Goal: Task Accomplishment & Management: Manage account settings

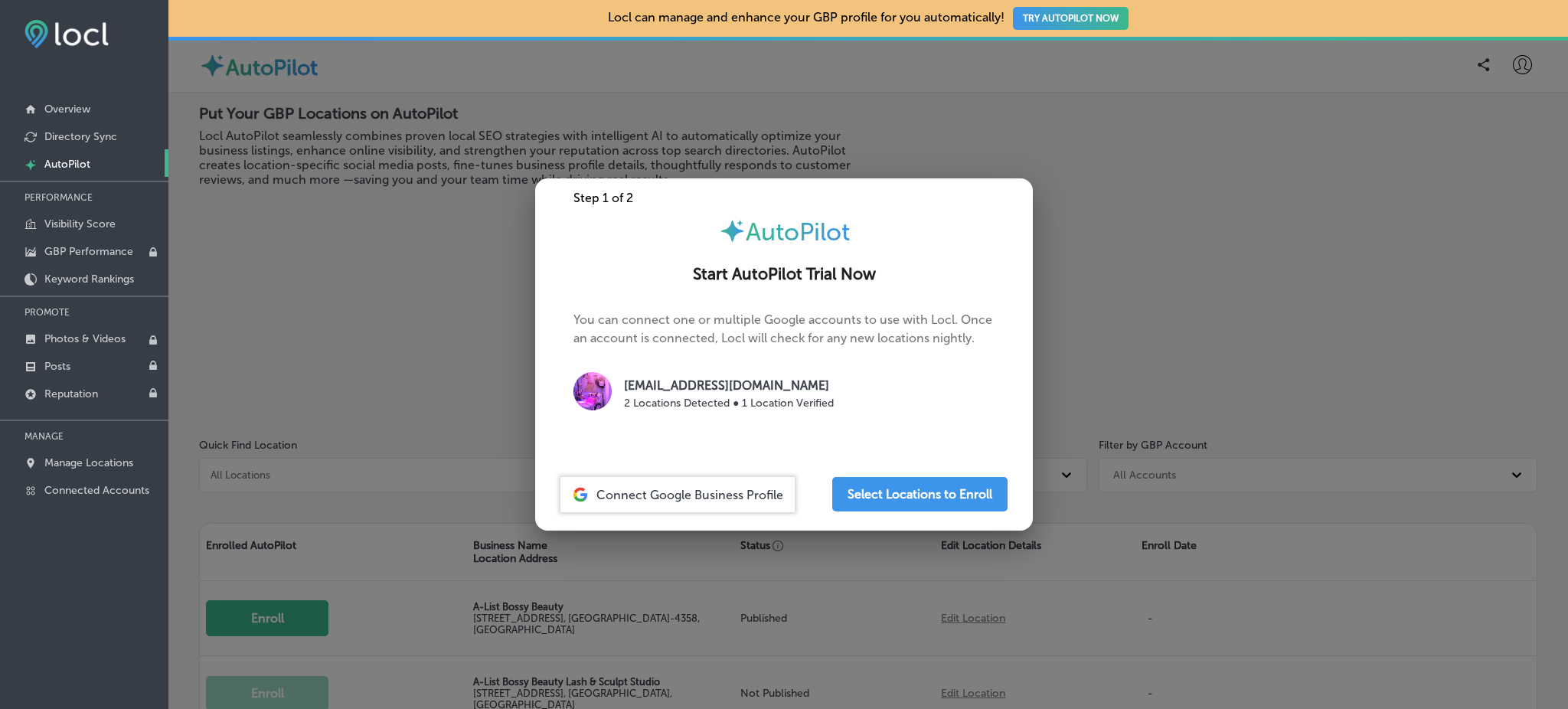
click at [349, 250] on div at bounding box center [784, 354] width 1568 height 709
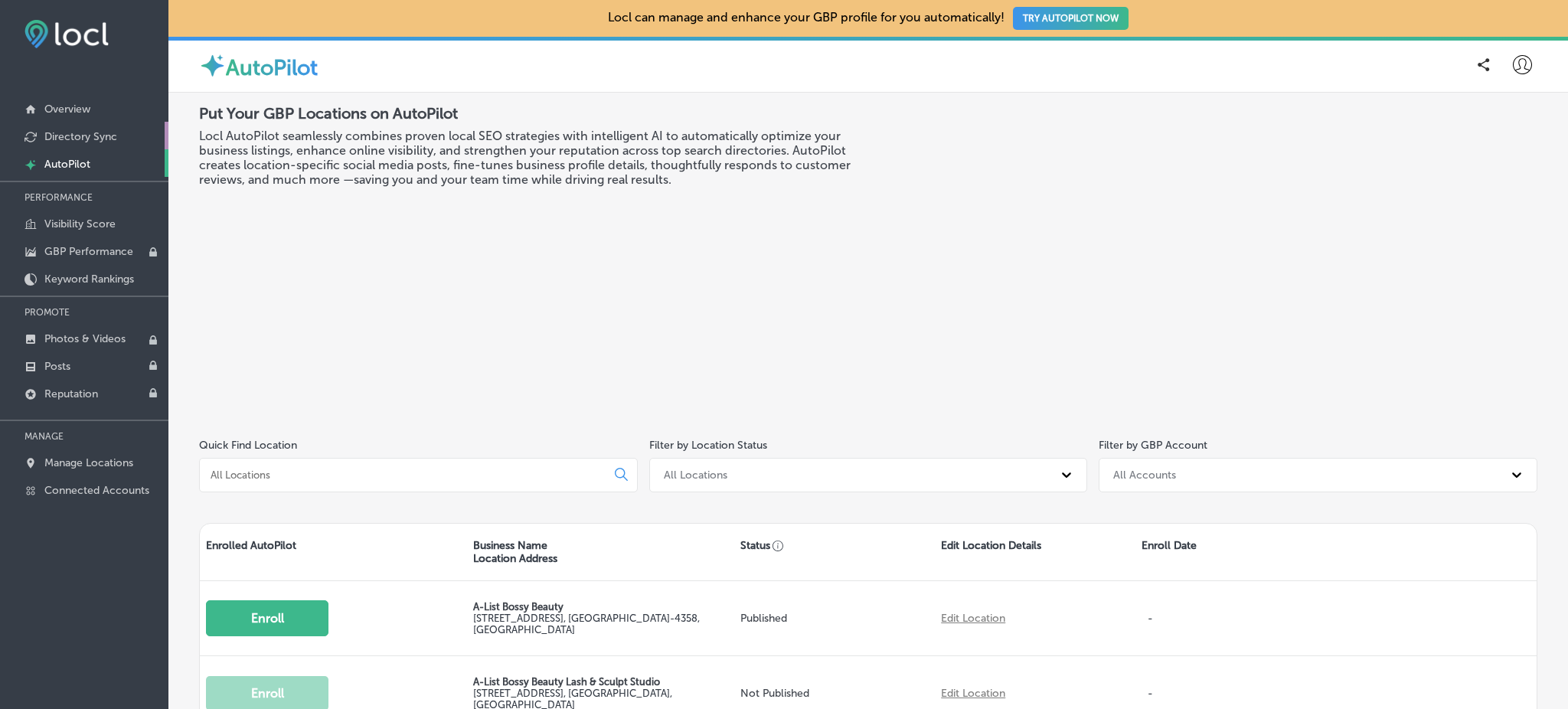
click at [106, 137] on p "Directory Sync" at bounding box center [81, 136] width 73 height 13
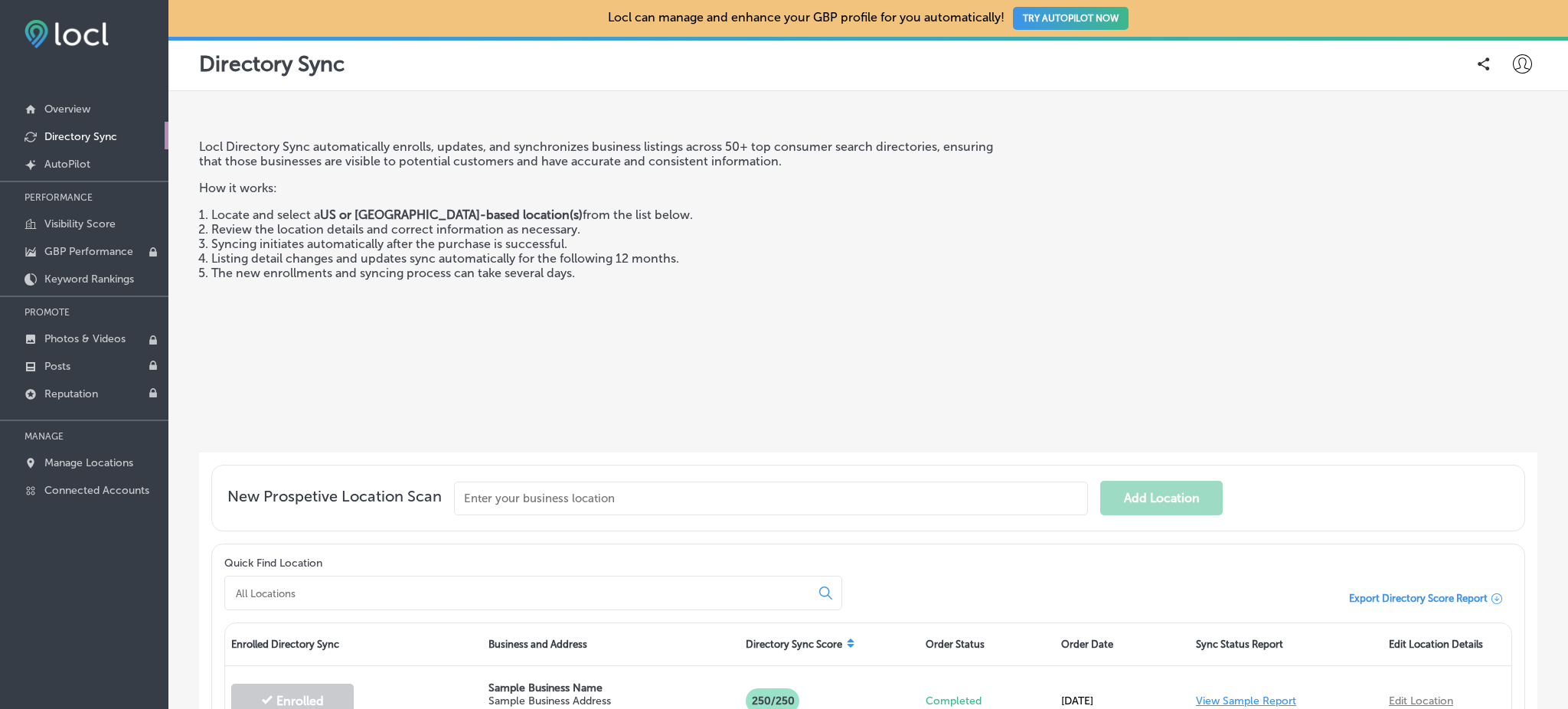
scroll to position [300, 0]
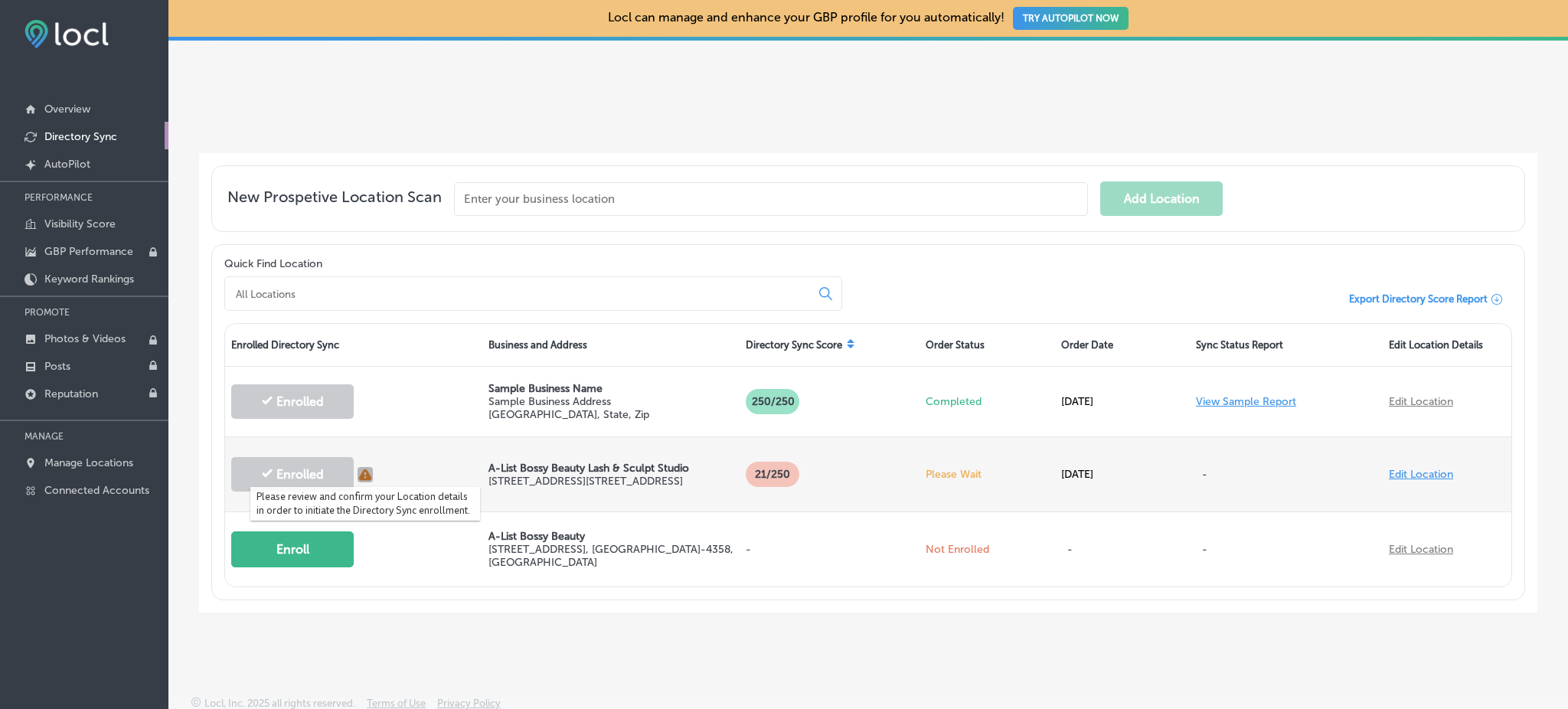
click at [364, 470] on icon "button" at bounding box center [366, 475] width 15 height 15
click at [1417, 468] on link "Edit Location" at bounding box center [1421, 474] width 65 height 13
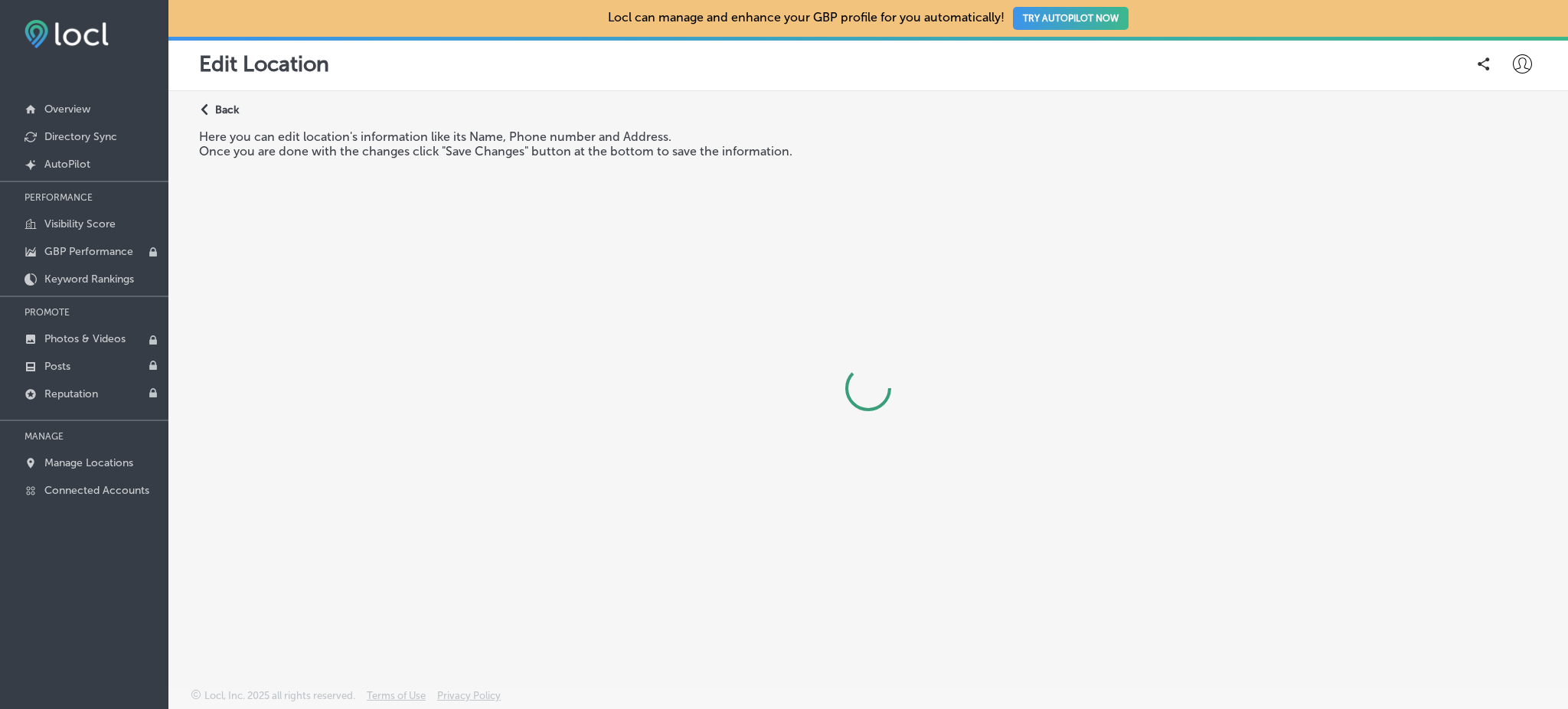
select select "US"
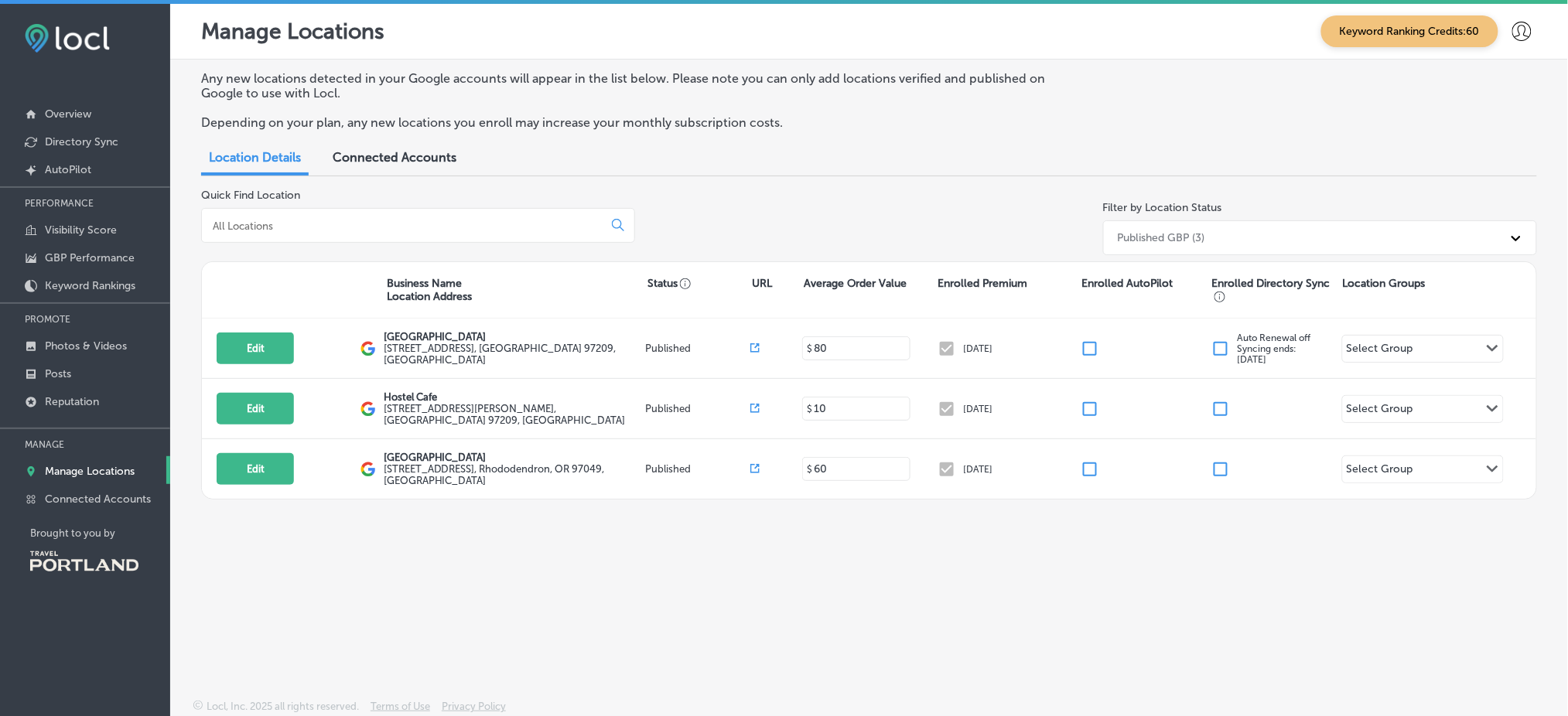
click at [205, 564] on div "Any new locations detected in your Google accounts will appear in the list belo…" at bounding box center [868, 343] width 1397 height 567
click at [81, 372] on link "Posts" at bounding box center [85, 373] width 170 height 28
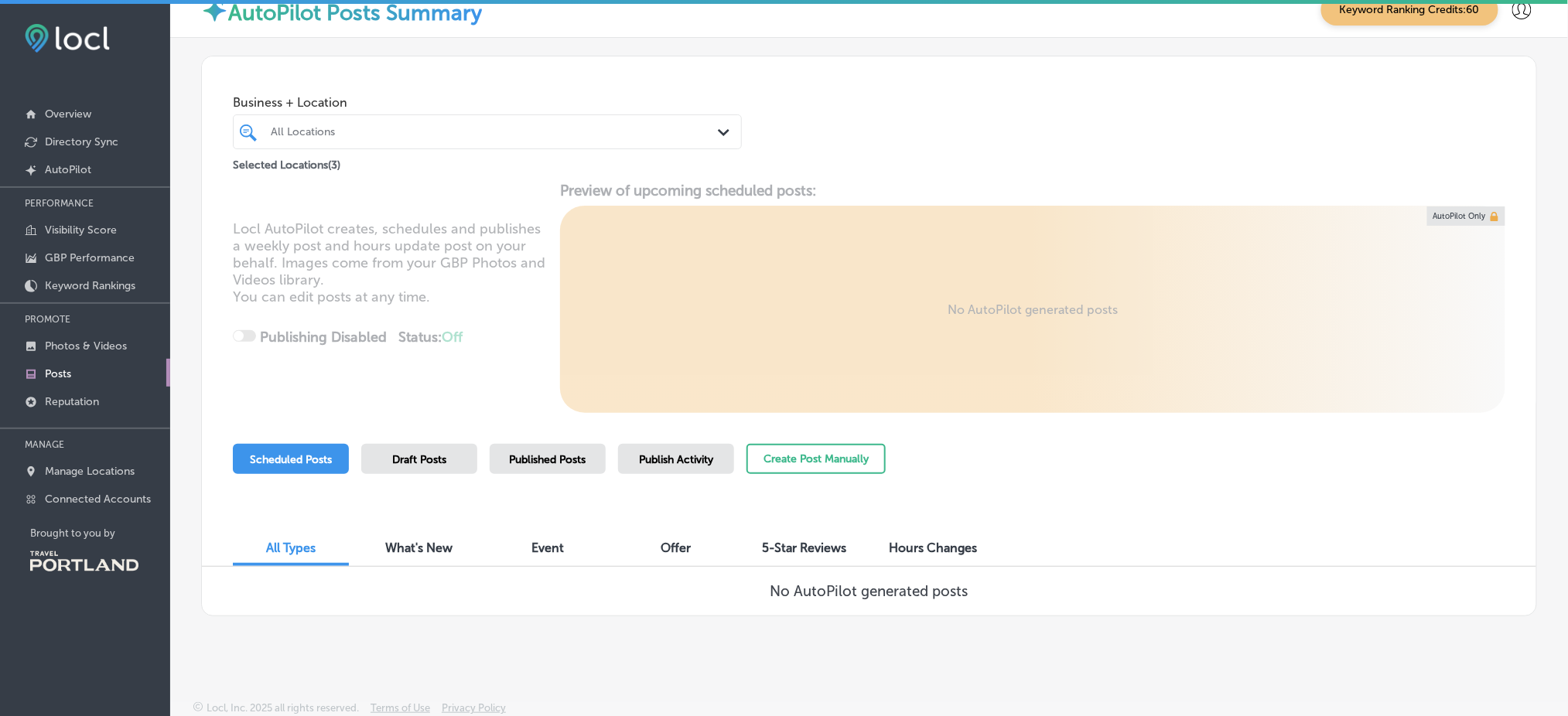
scroll to position [22, 0]
click at [424, 462] on span "Draft Posts" at bounding box center [419, 460] width 54 height 13
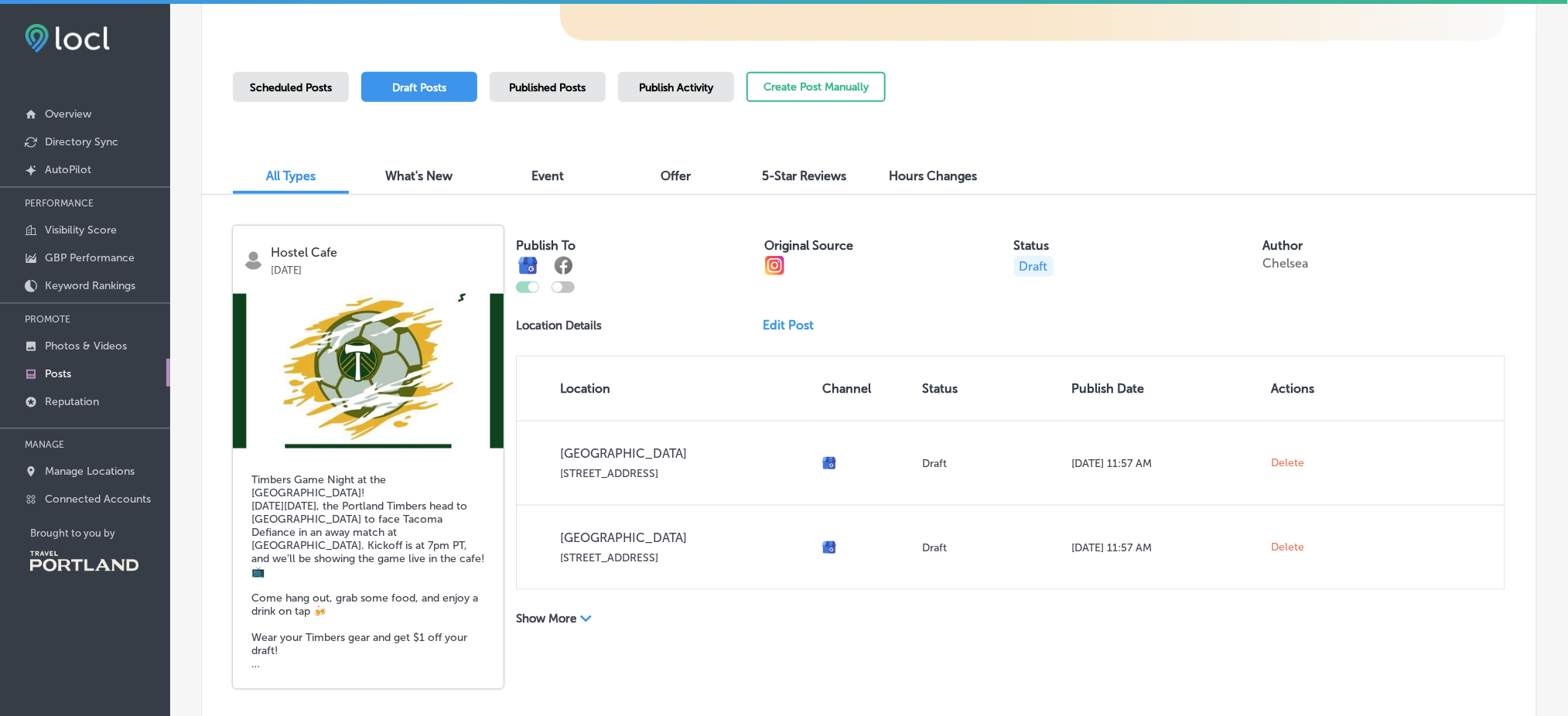
scroll to position [396, 0]
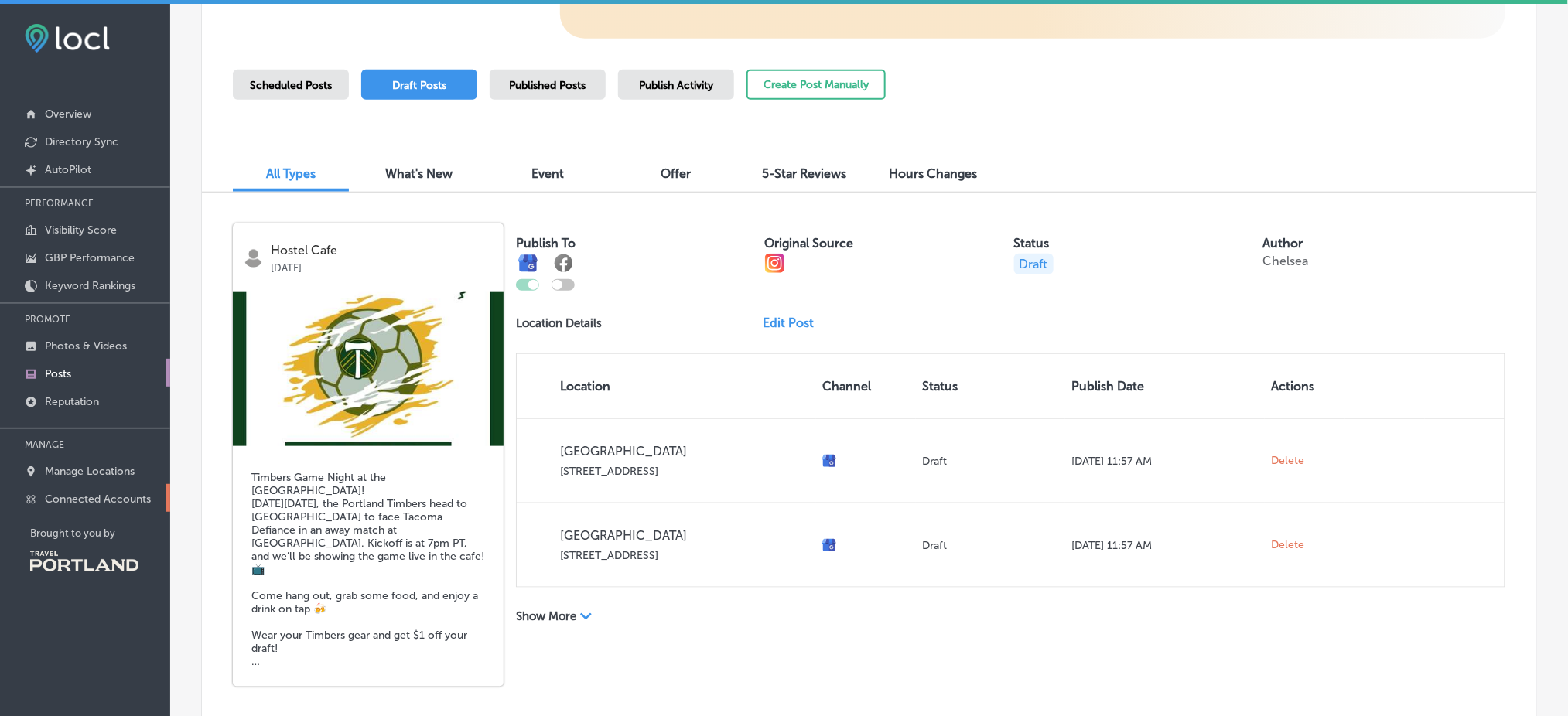
click at [88, 493] on p "Connected Accounts" at bounding box center [98, 499] width 106 height 13
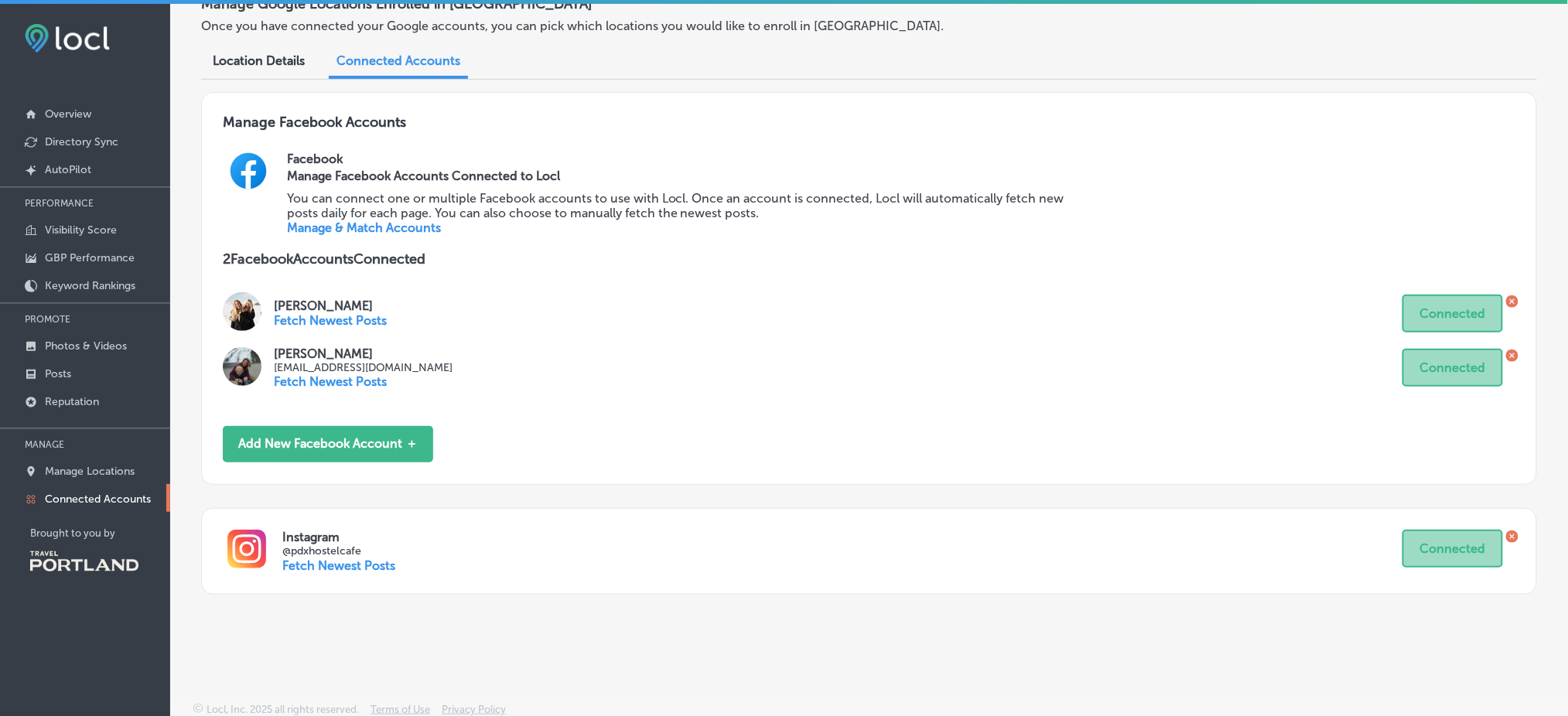
scroll to position [81, 0]
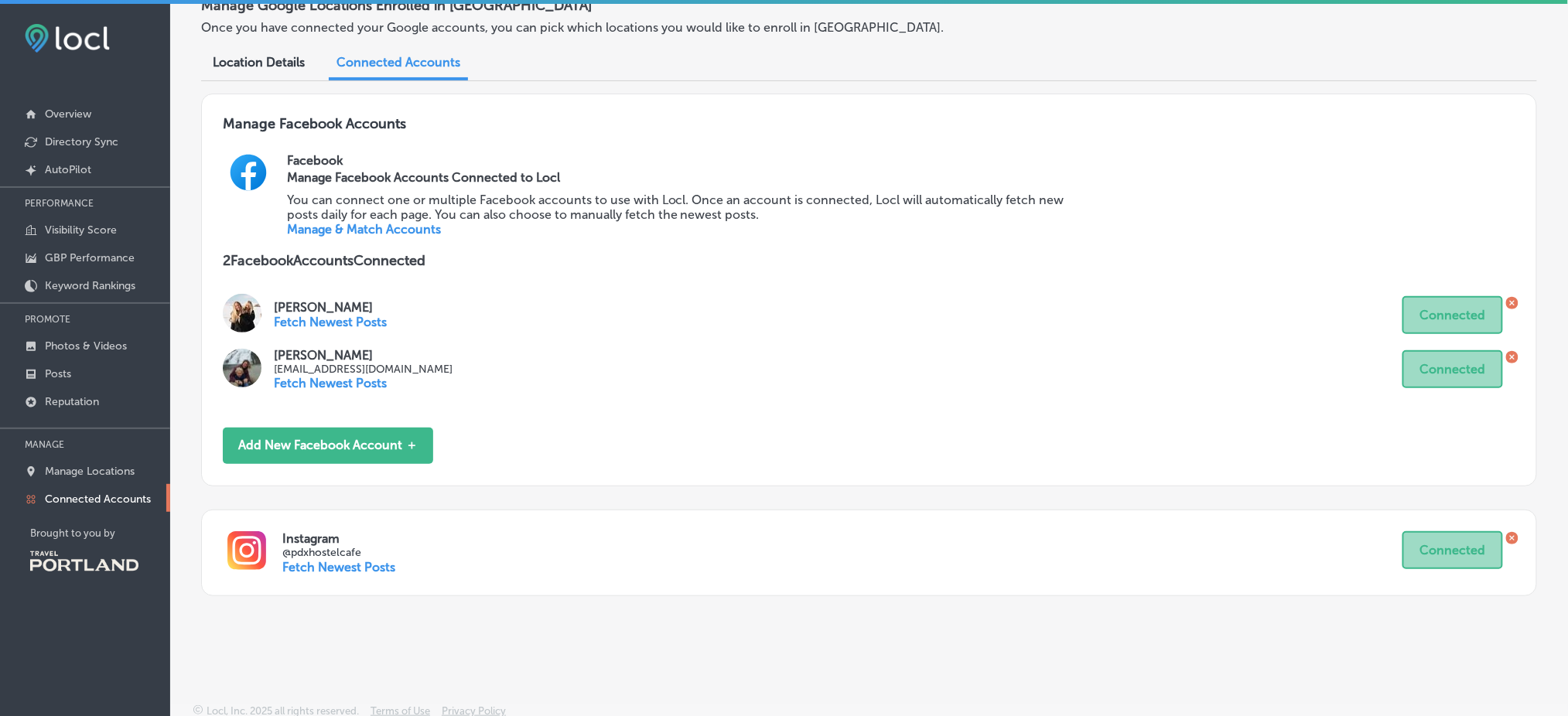
click at [212, 639] on div "Manage Locations Keyword Ranking Credits: 60 Manage Google Locations Enrolled i…" at bounding box center [868, 361] width 1397 height 716
click at [76, 368] on link "Posts" at bounding box center [85, 373] width 170 height 28
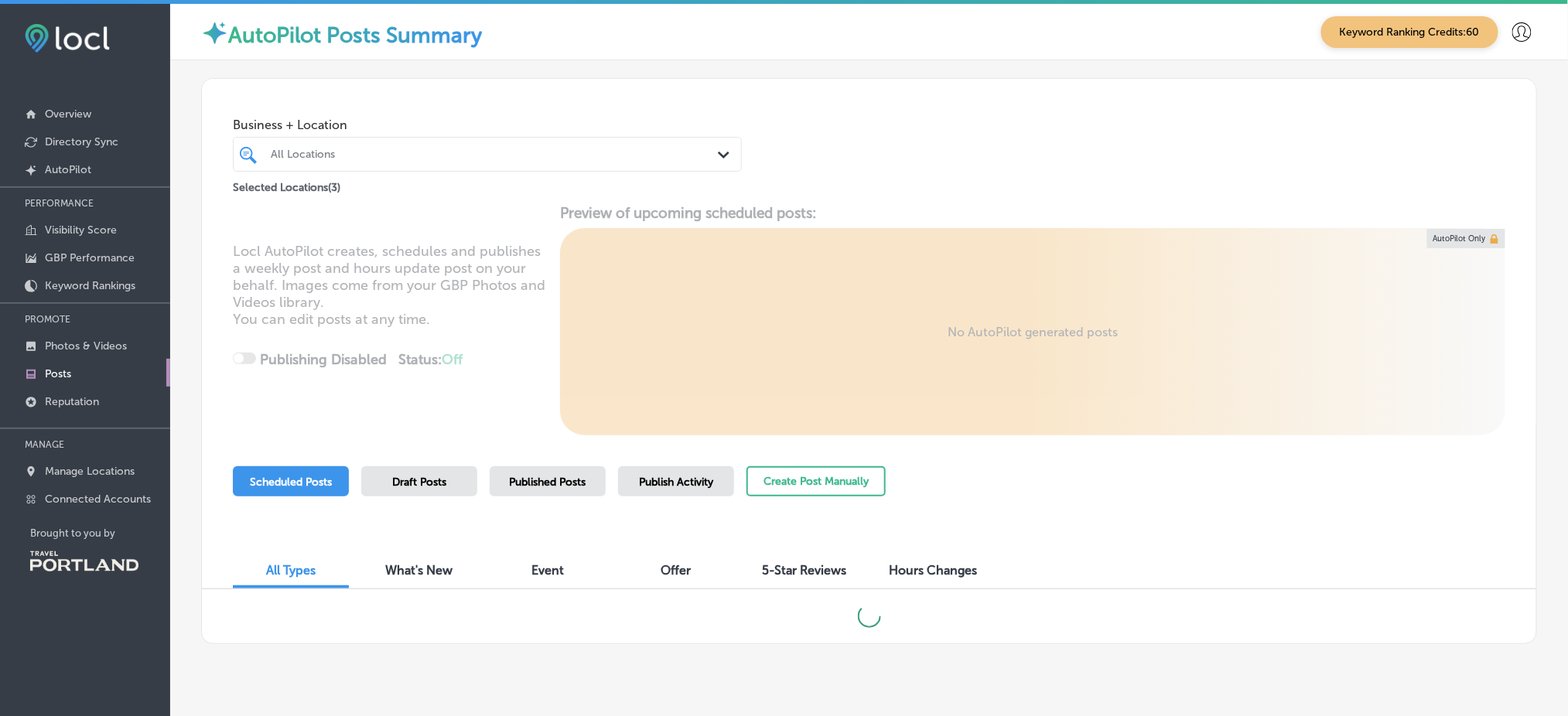
click at [424, 486] on span "Draft Posts" at bounding box center [419, 482] width 54 height 13
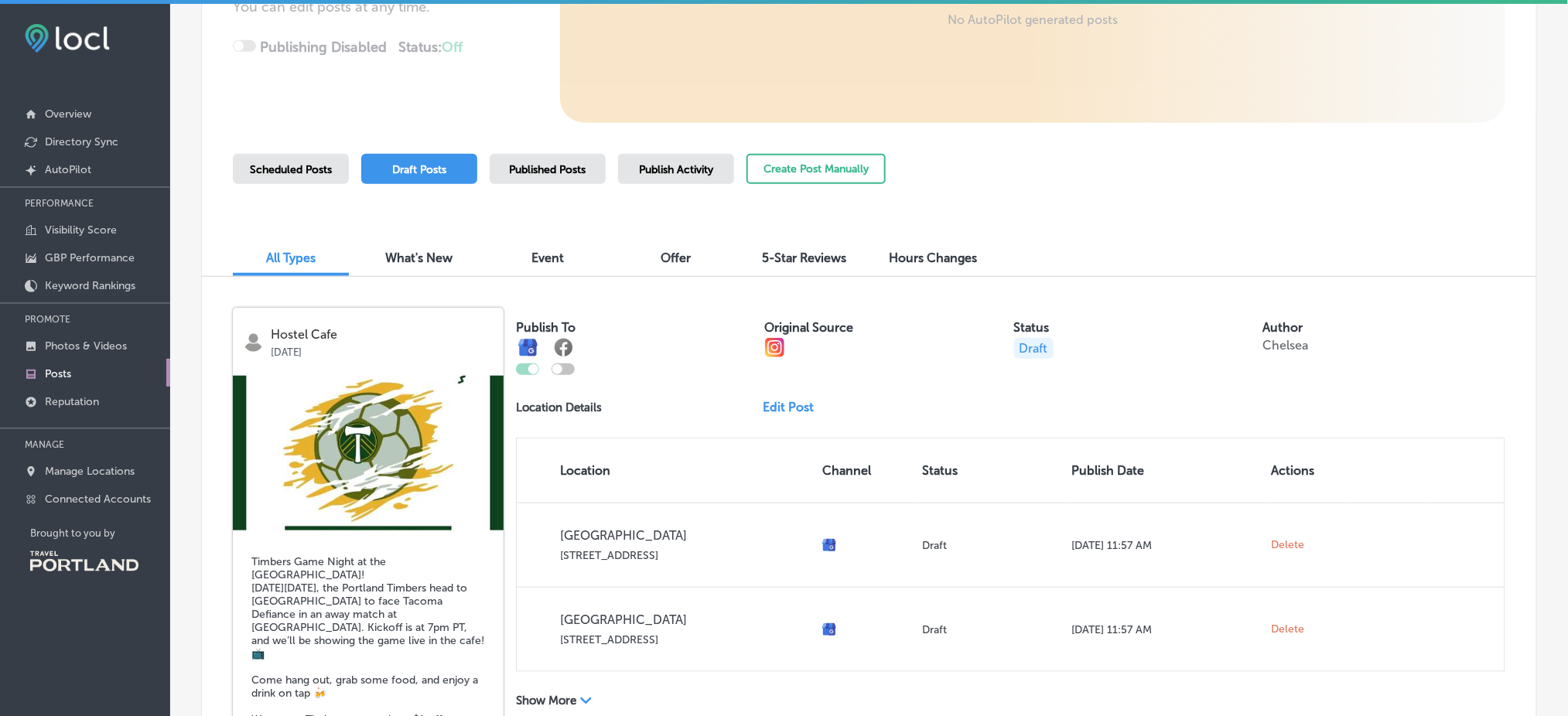
scroll to position [313, 0]
click at [99, 604] on div "iconmonstr-menu-thin copy Created with Sketch. Overview Directory Sync Created …" at bounding box center [85, 361] width 170 height 716
click at [85, 458] on link "Manage Locations" at bounding box center [85, 470] width 170 height 28
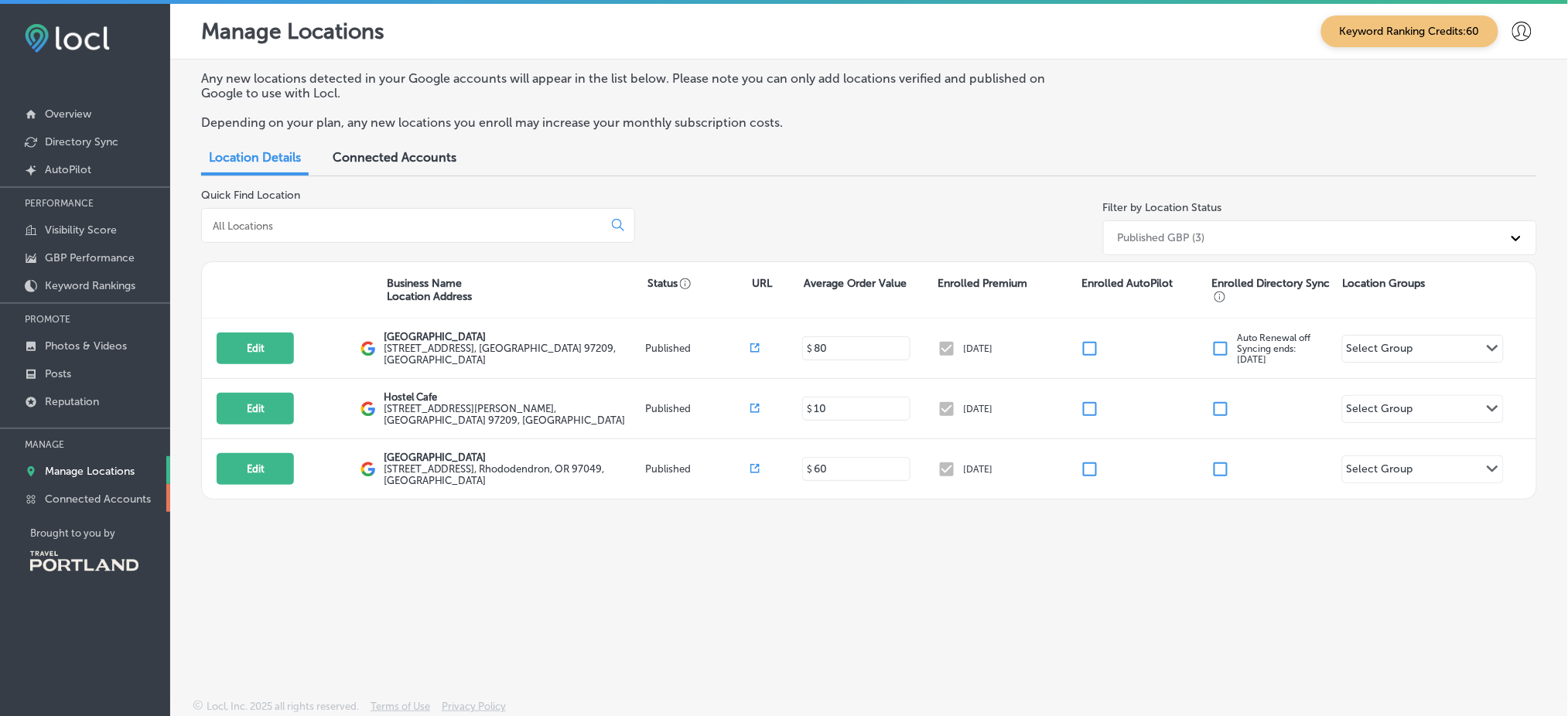
click at [92, 493] on p "Connected Accounts" at bounding box center [98, 499] width 106 height 13
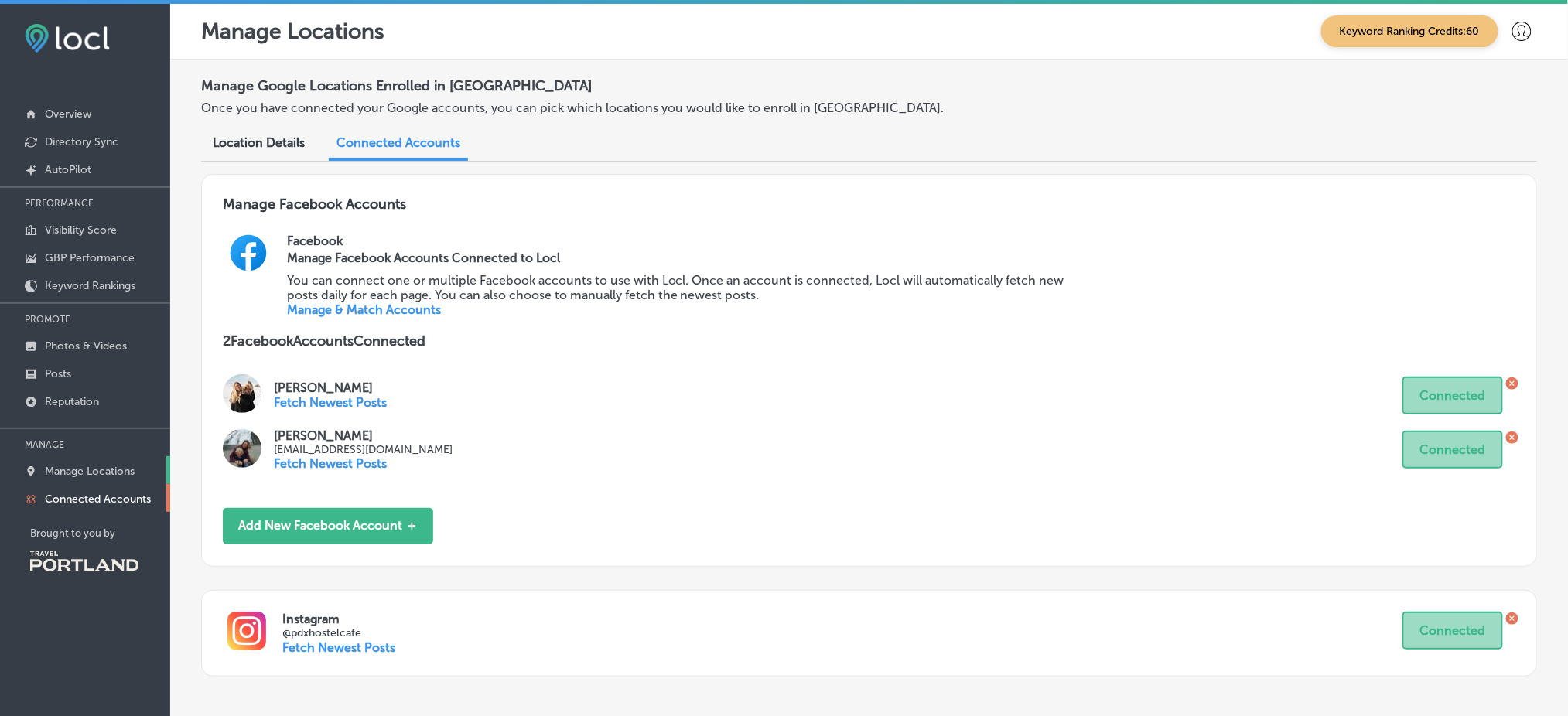
click at [74, 465] on p "Manage Locations" at bounding box center [90, 471] width 90 height 13
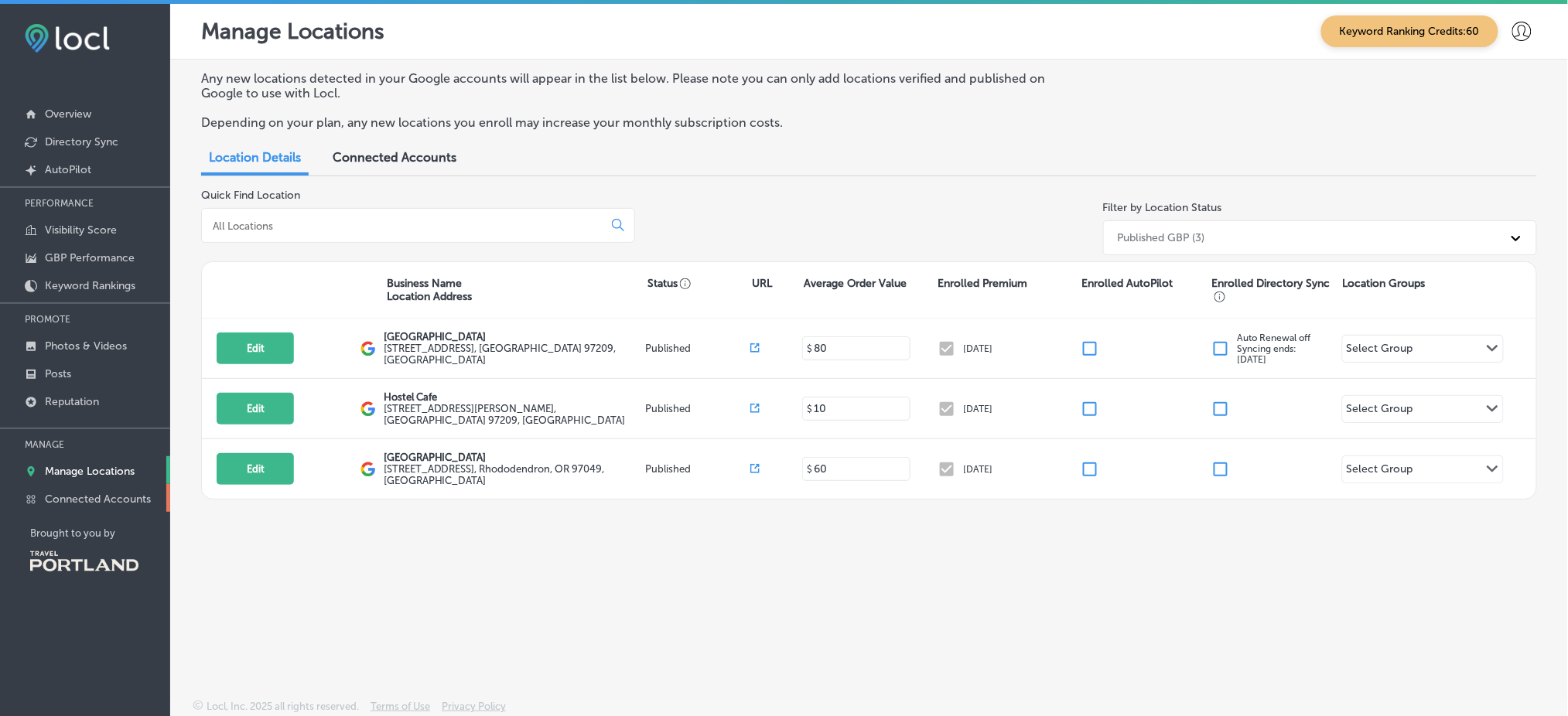
click at [82, 500] on link "Connected Accounts" at bounding box center [85, 498] width 170 height 28
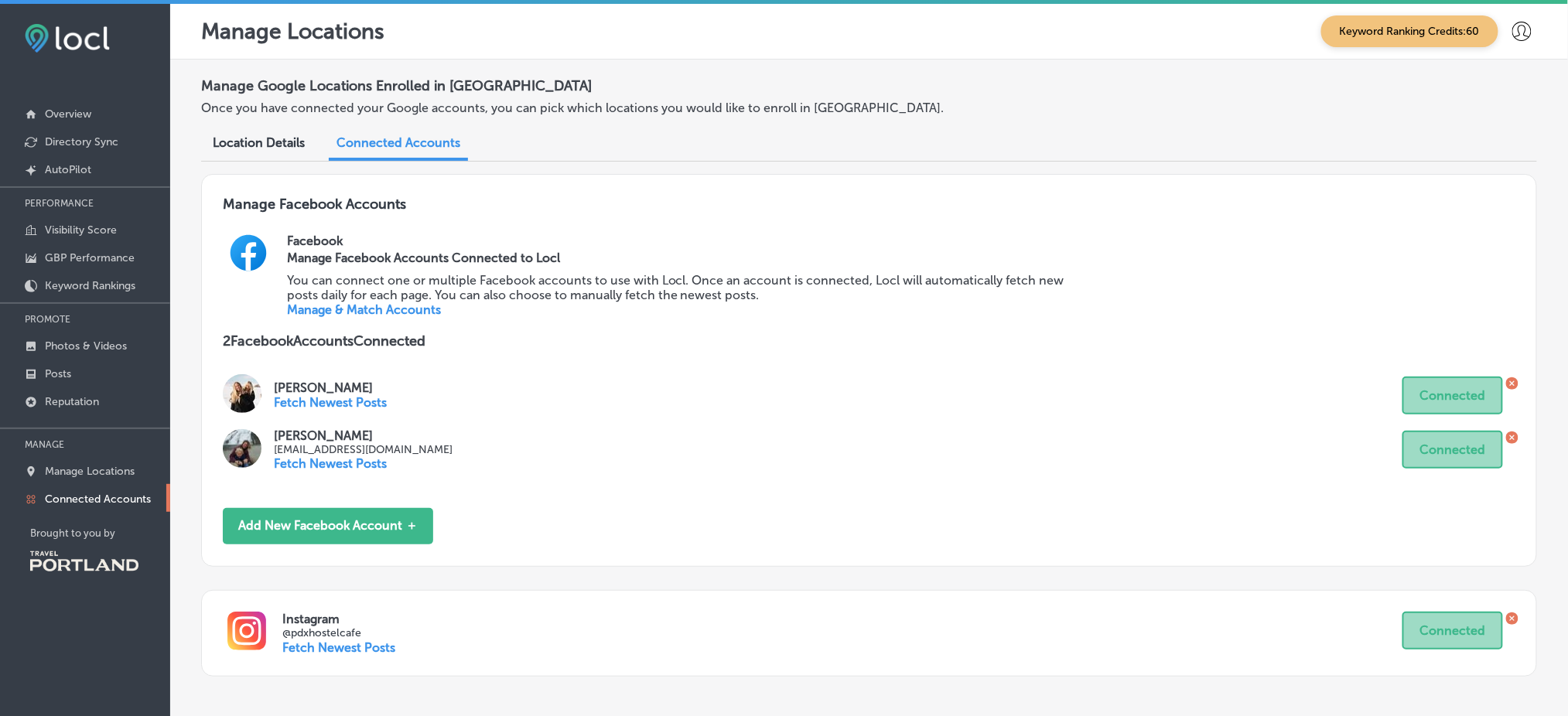
click at [82, 477] on link "Manage Locations" at bounding box center [85, 470] width 170 height 28
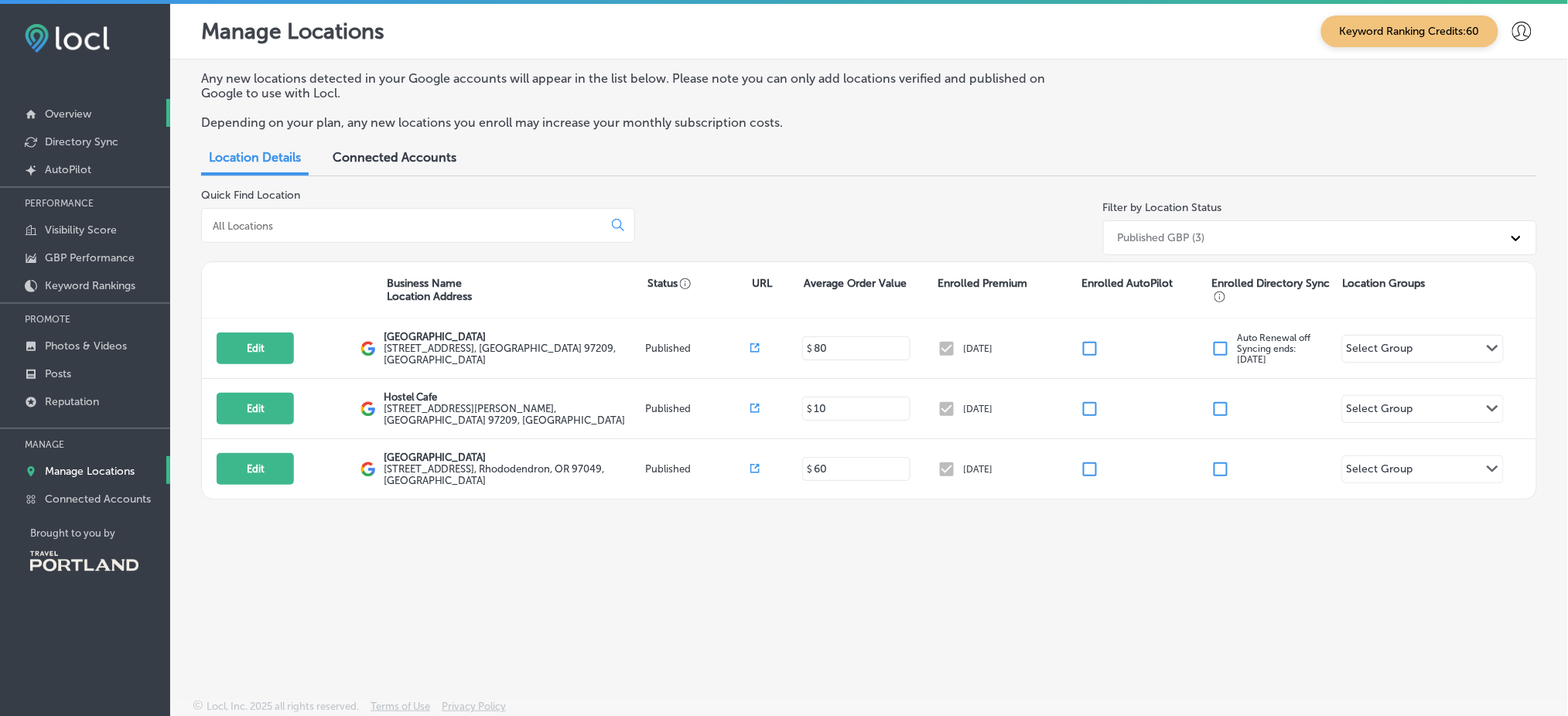
click at [89, 112] on p "Overview" at bounding box center [68, 114] width 47 height 13
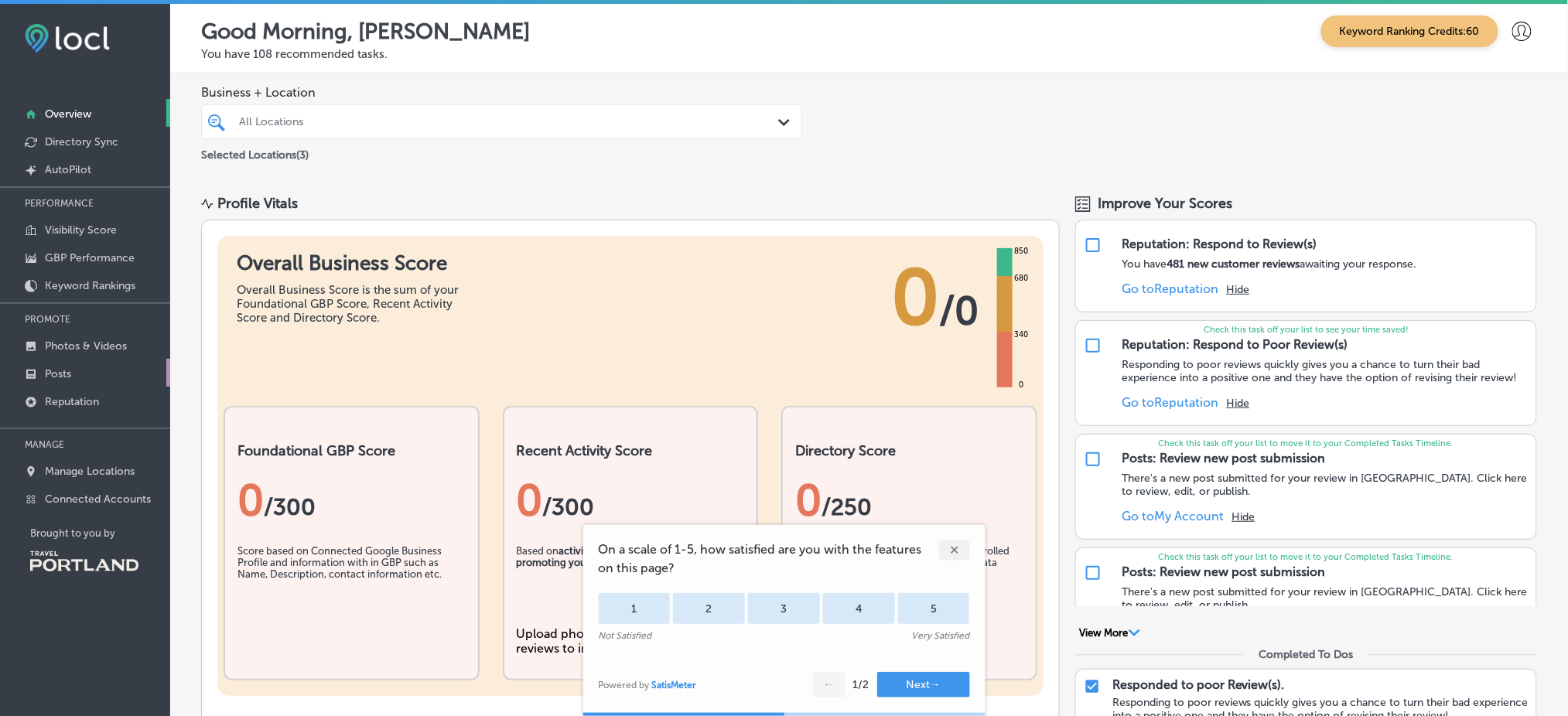
click at [85, 369] on link "Posts" at bounding box center [85, 373] width 170 height 28
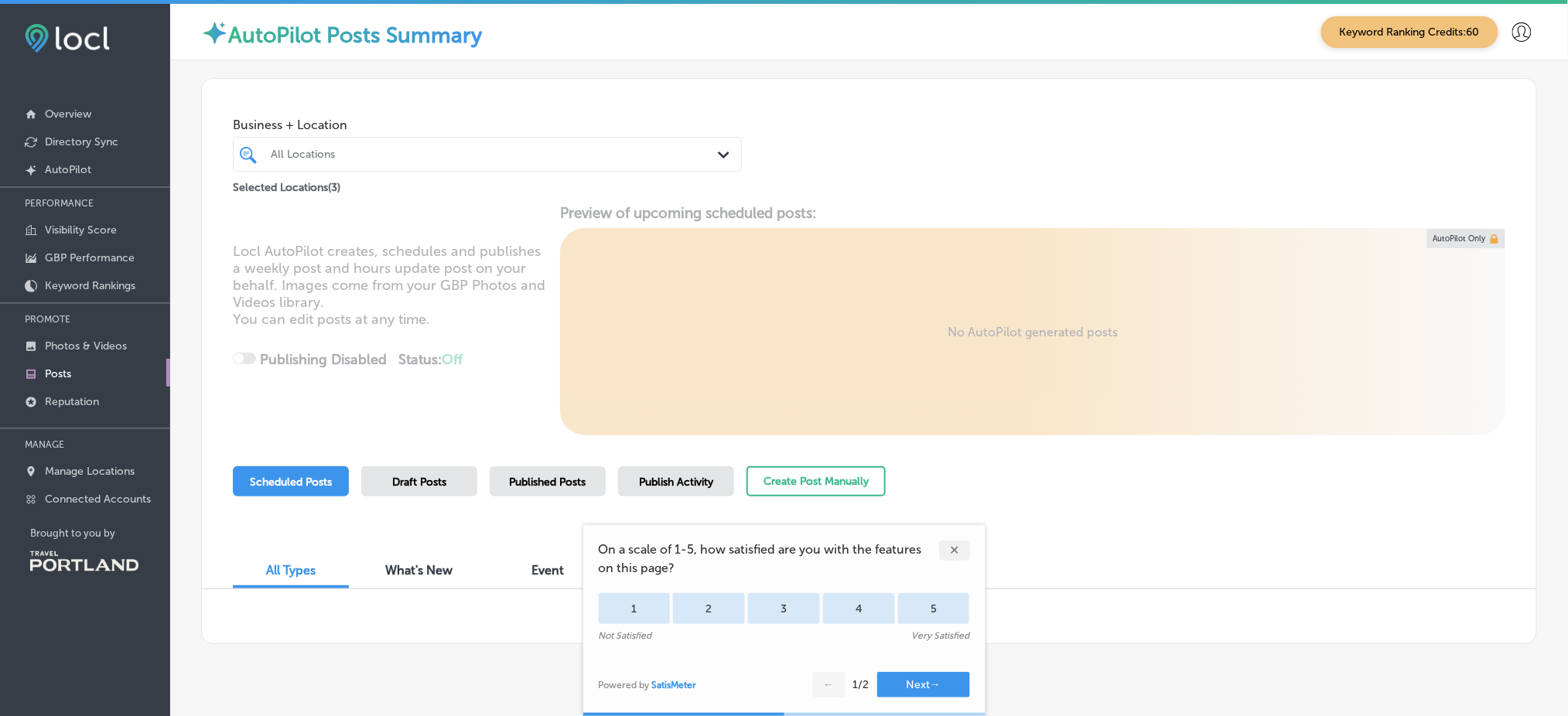
click at [953, 554] on div "✕" at bounding box center [954, 551] width 31 height 20
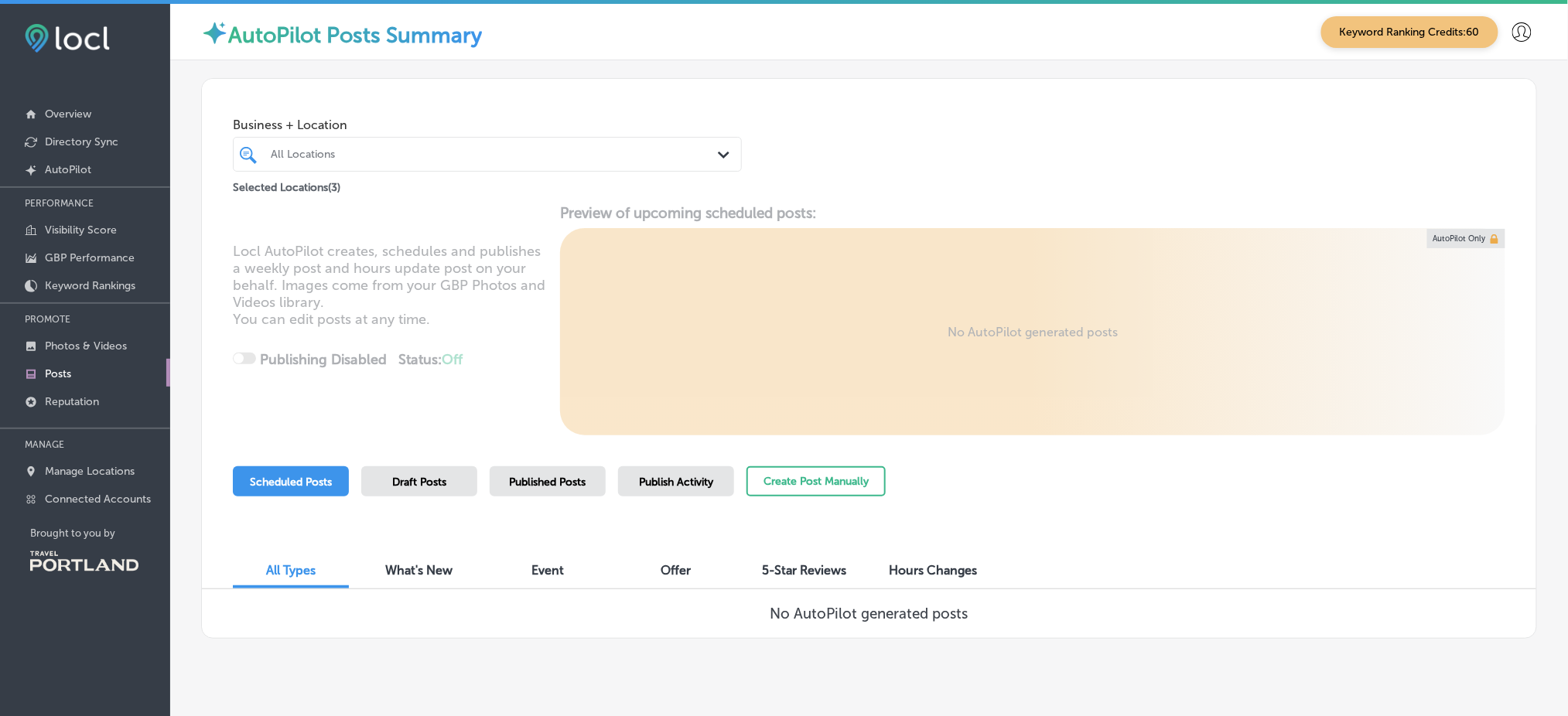
click at [115, 579] on div "Brought to you by" at bounding box center [88, 562] width 164 height 71
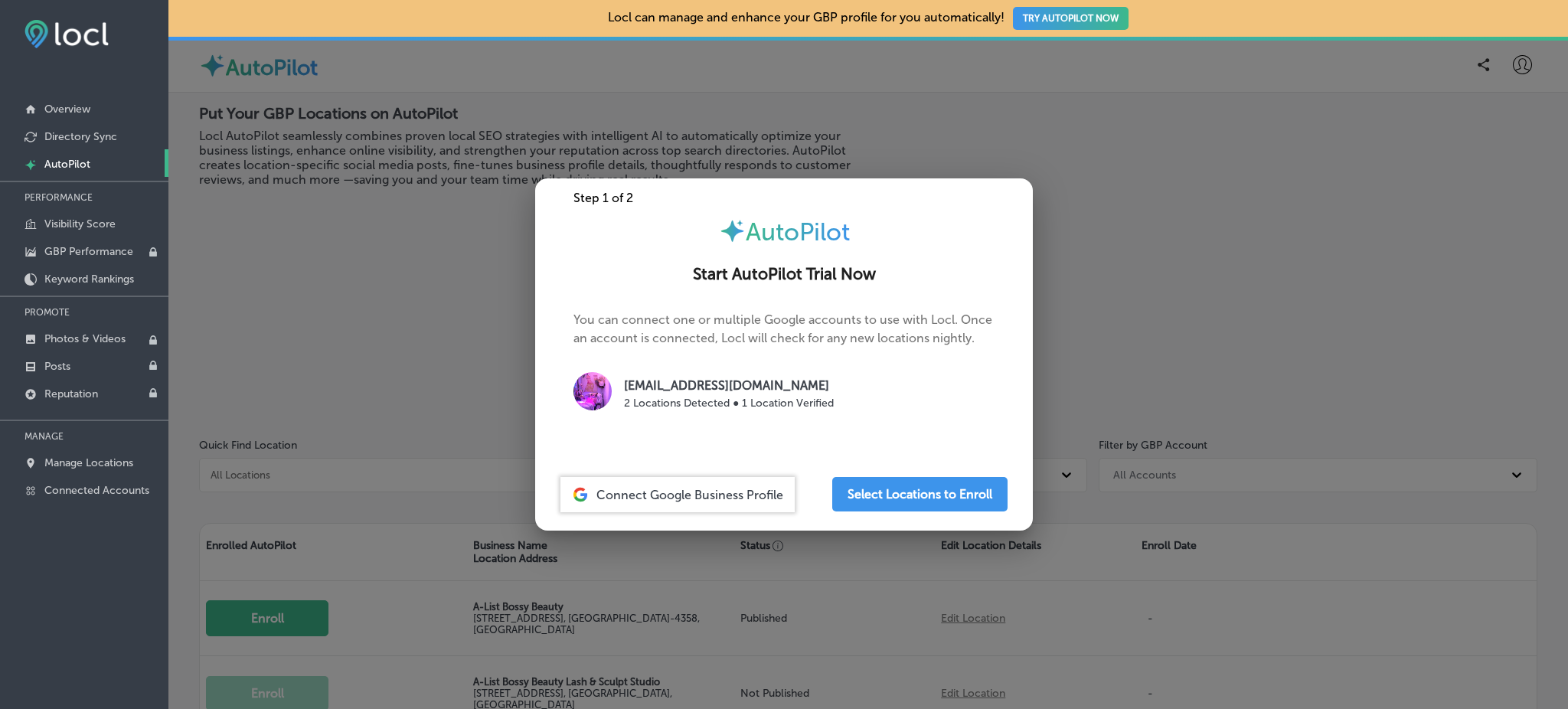
click at [327, 278] on div at bounding box center [784, 354] width 1568 height 709
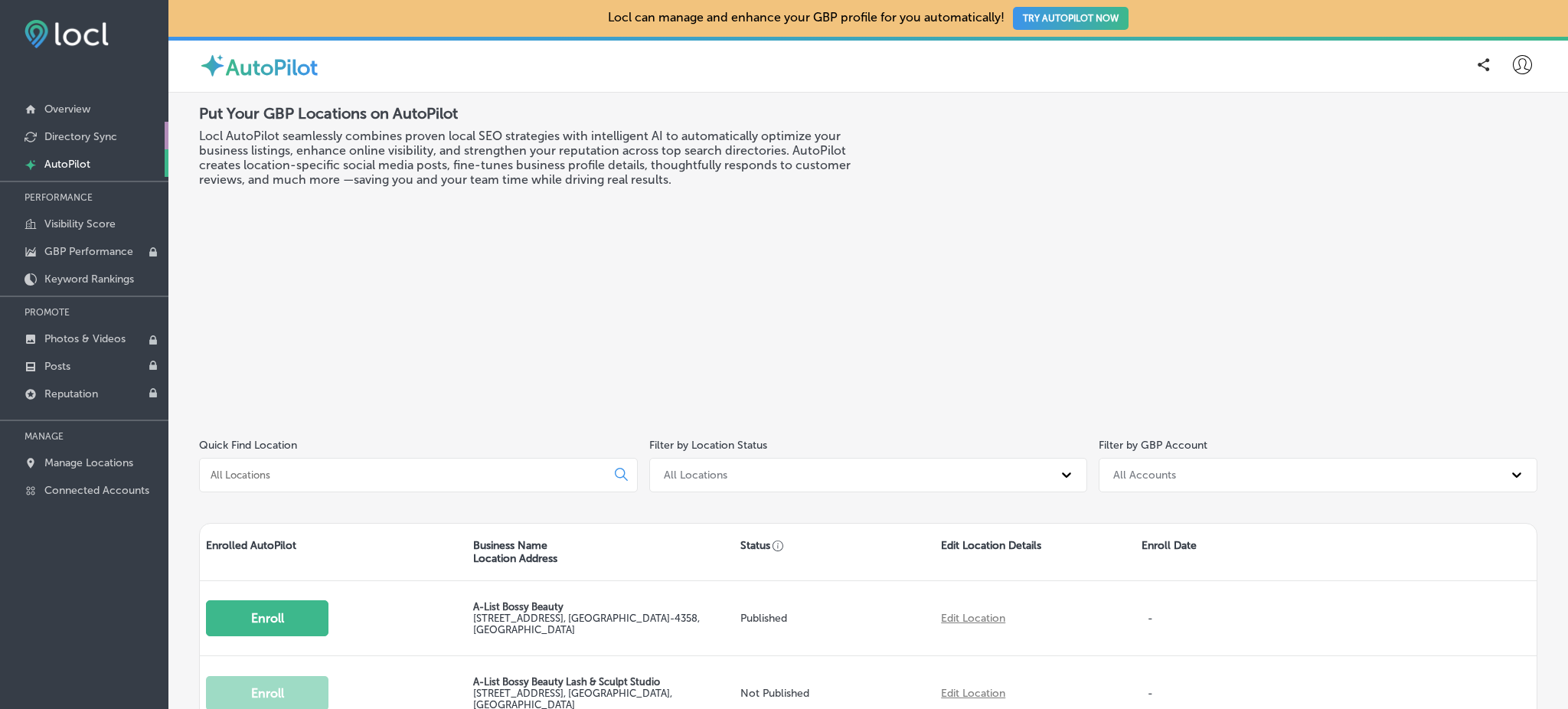
click at [99, 128] on link "Directory Sync" at bounding box center [84, 135] width 168 height 28
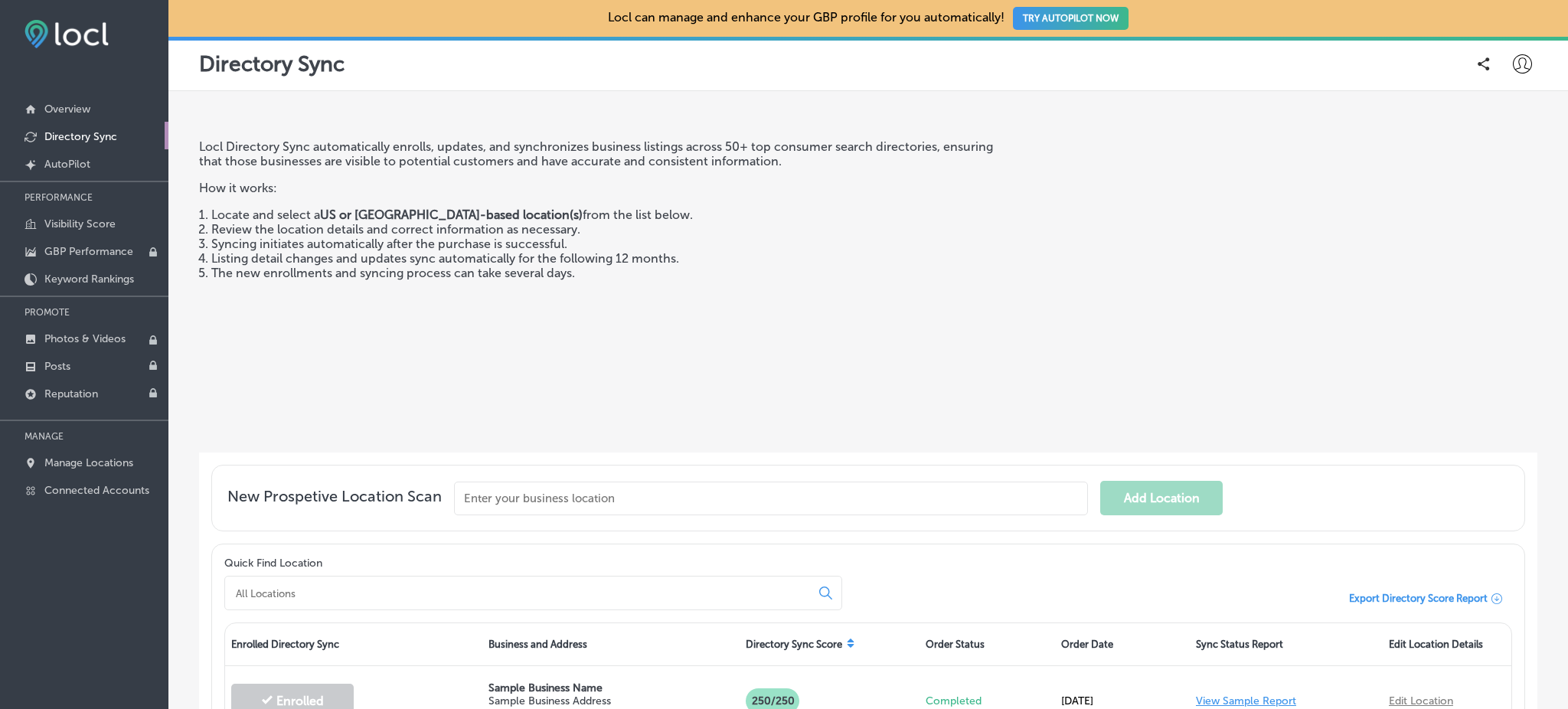
scroll to position [300, 0]
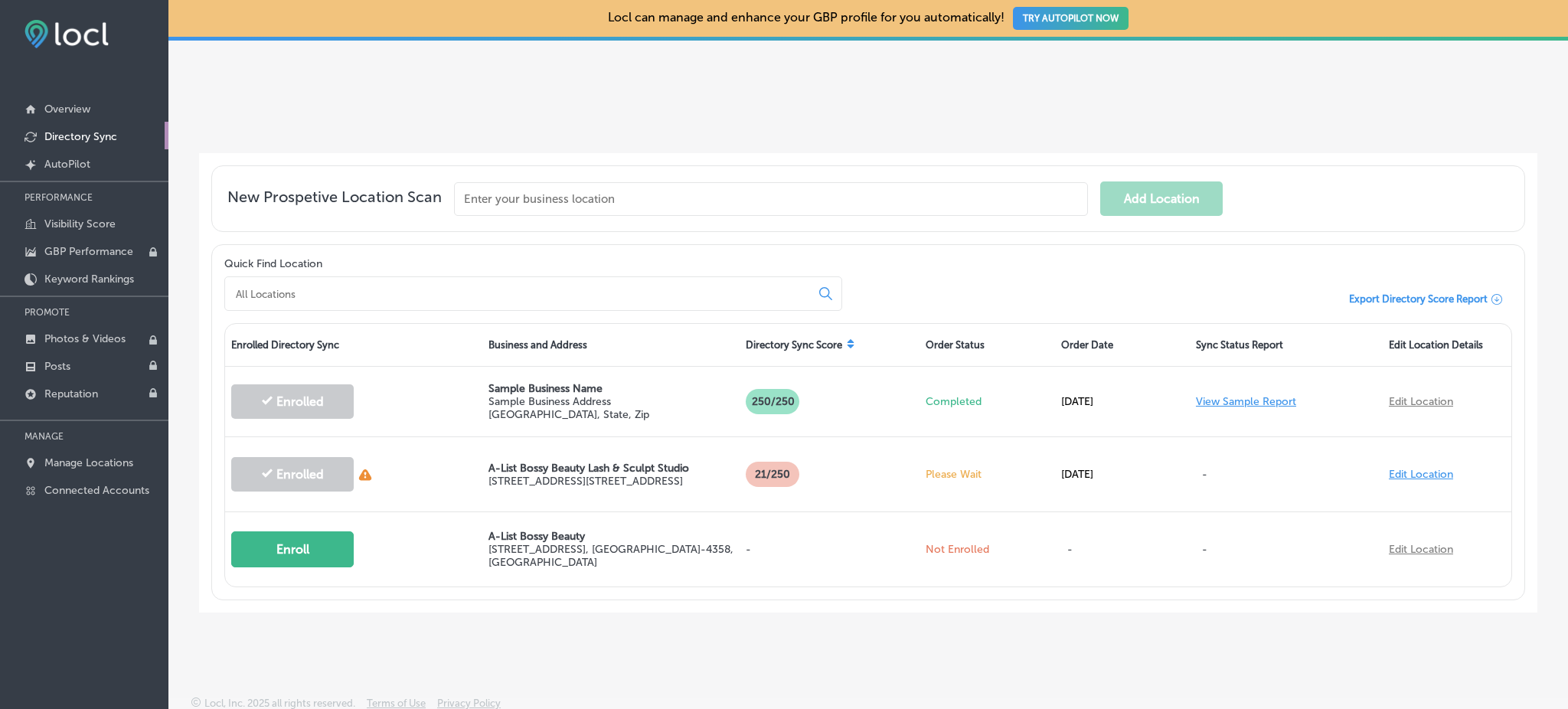
click at [935, 670] on div "Locl can manage and enhance your GBP profile for you automatically! TRY AUTOPIL…" at bounding box center [868, 354] width 1399 height 709
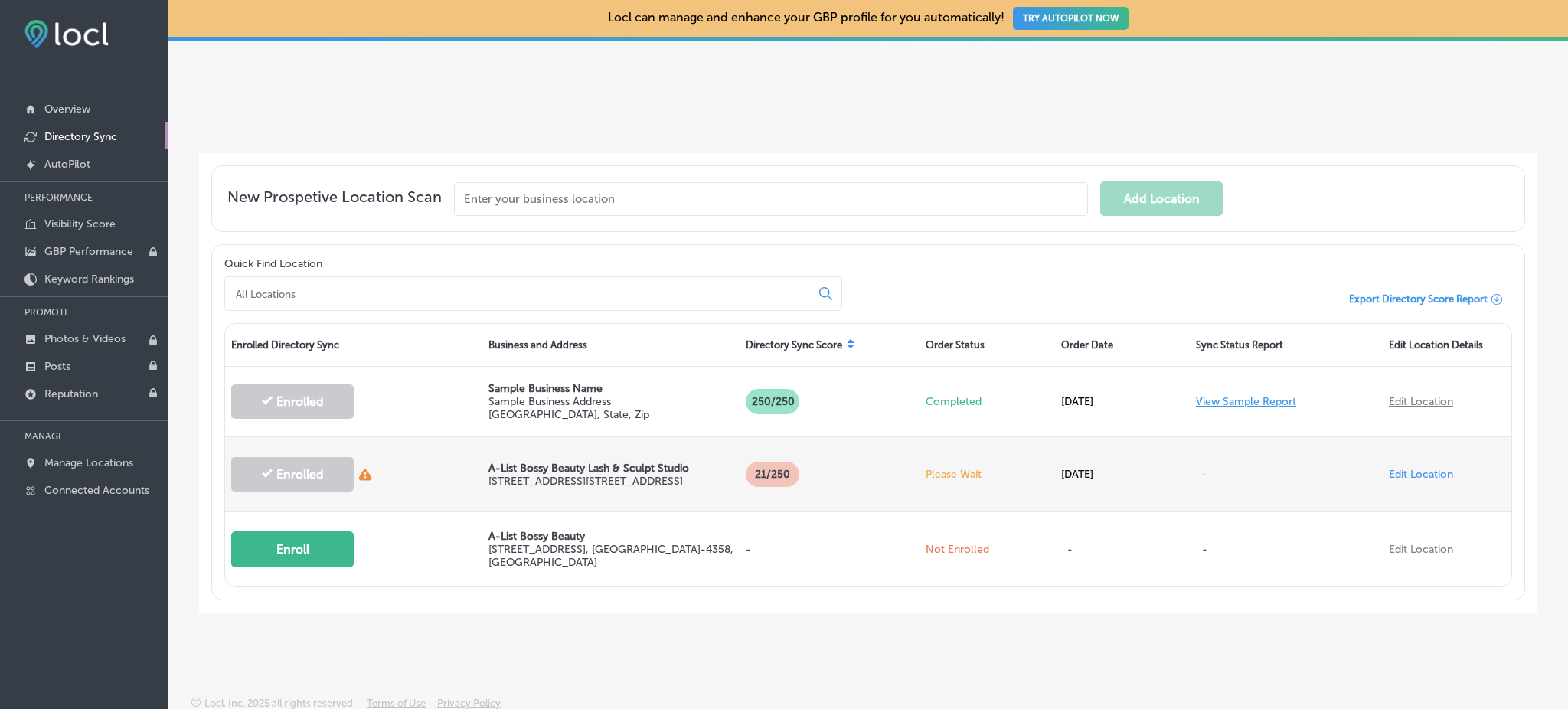
click at [1394, 468] on link "Edit Location" at bounding box center [1421, 474] width 65 height 13
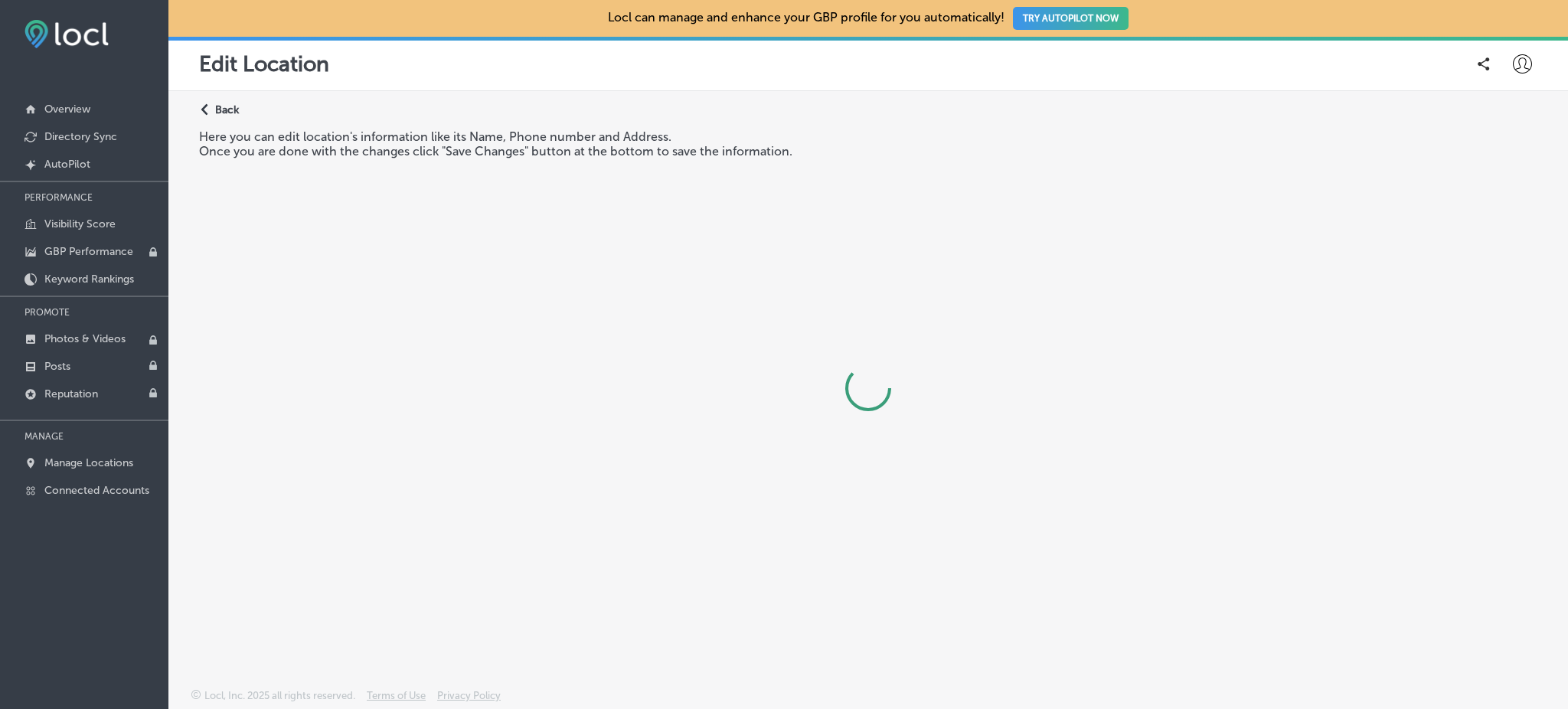
select select "US"
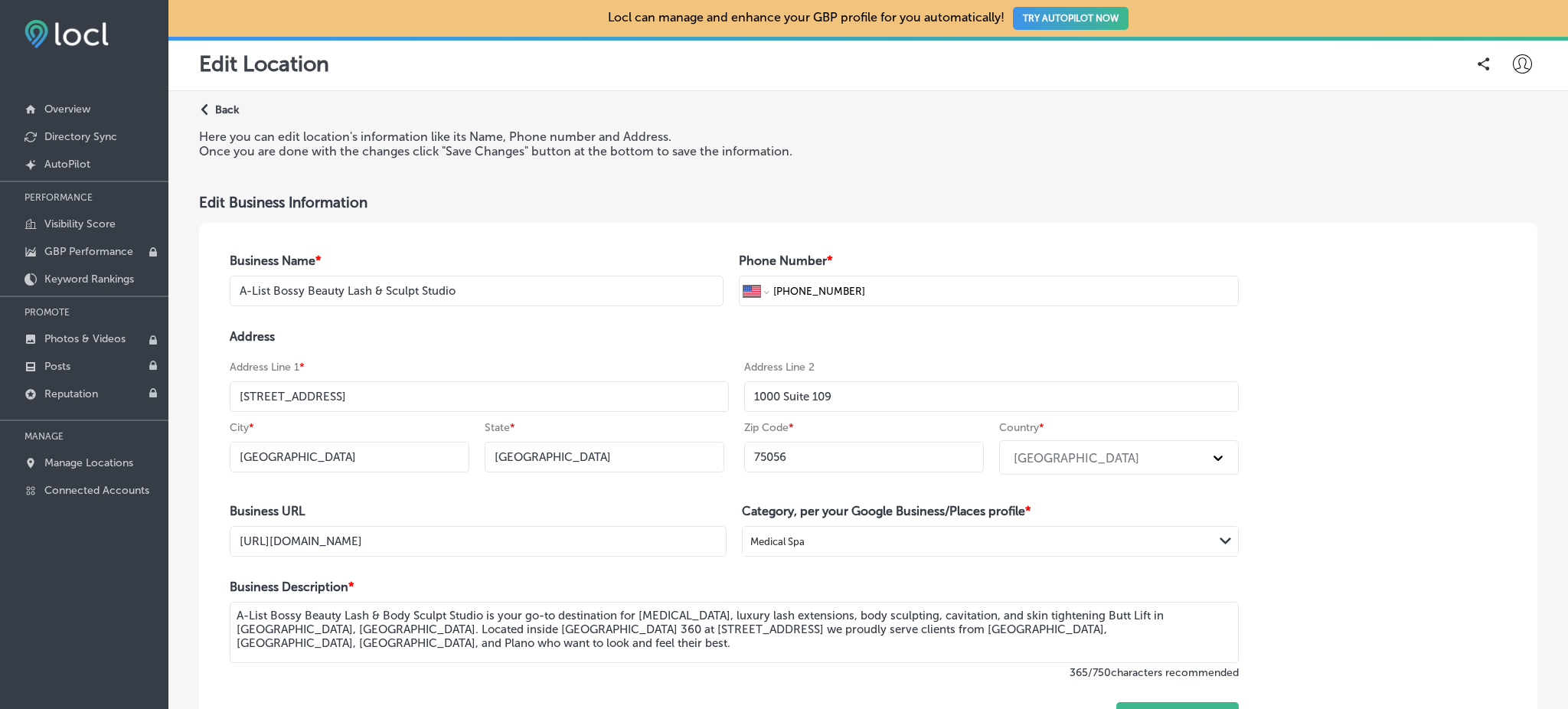
scroll to position [162, 0]
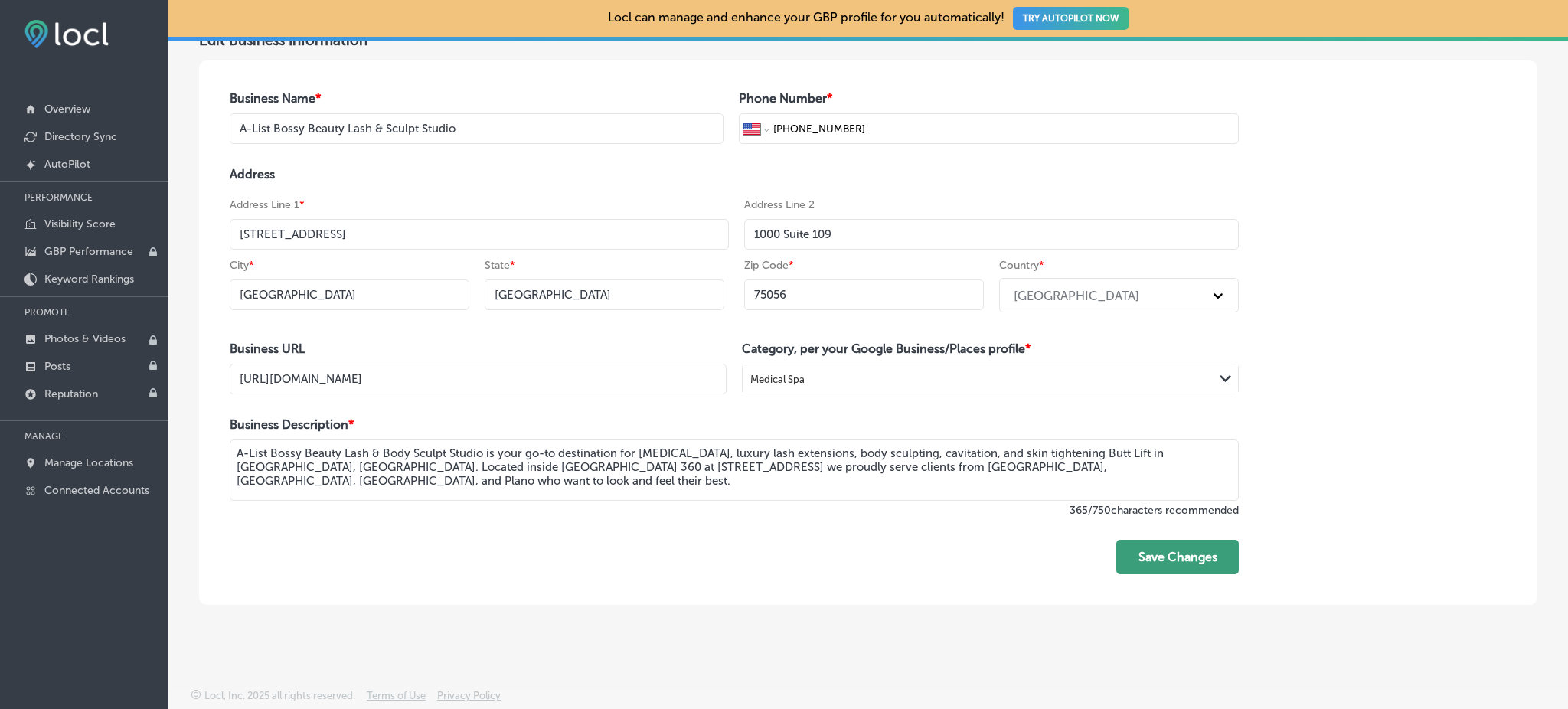
click at [1156, 565] on button "Save Changes" at bounding box center [1176, 557] width 122 height 35
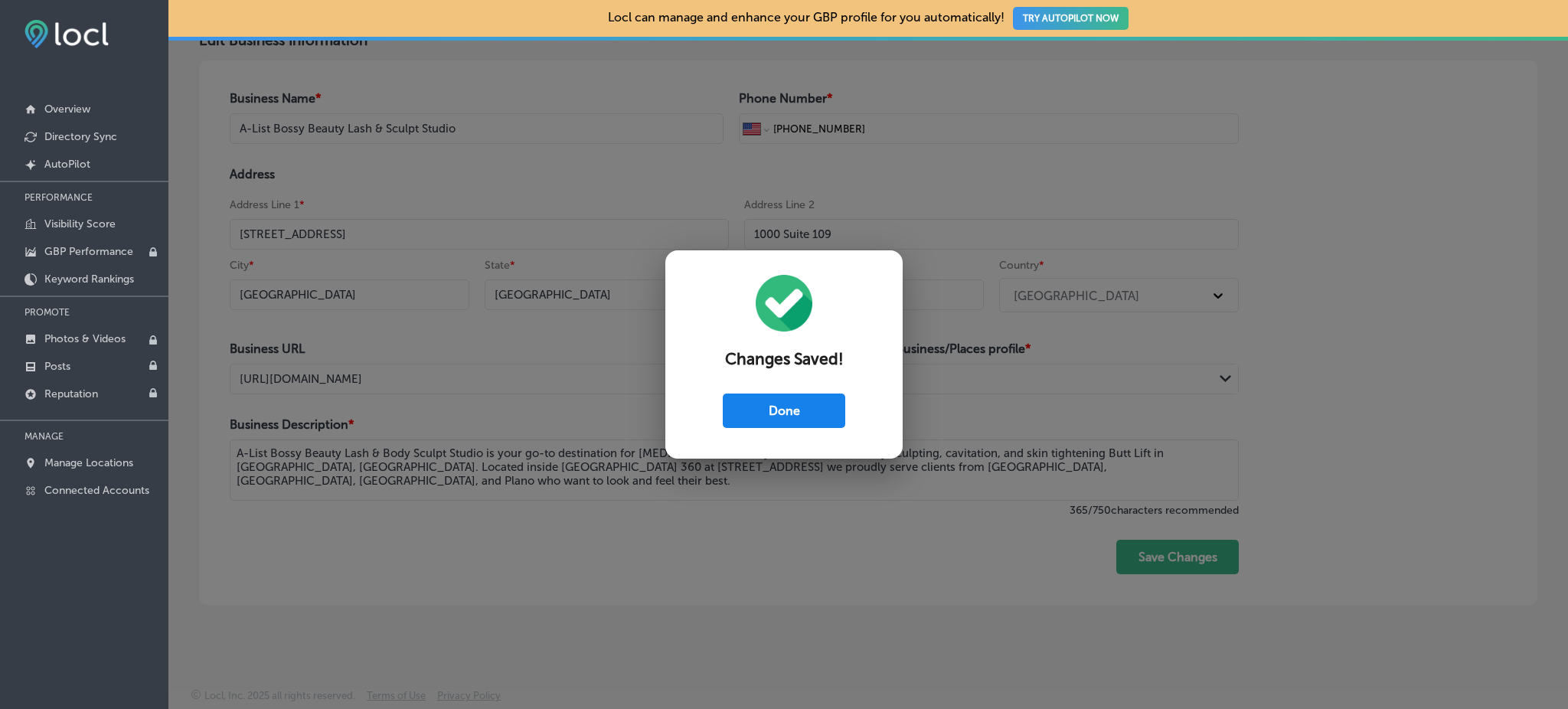
click at [821, 418] on button "Done" at bounding box center [783, 410] width 122 height 35
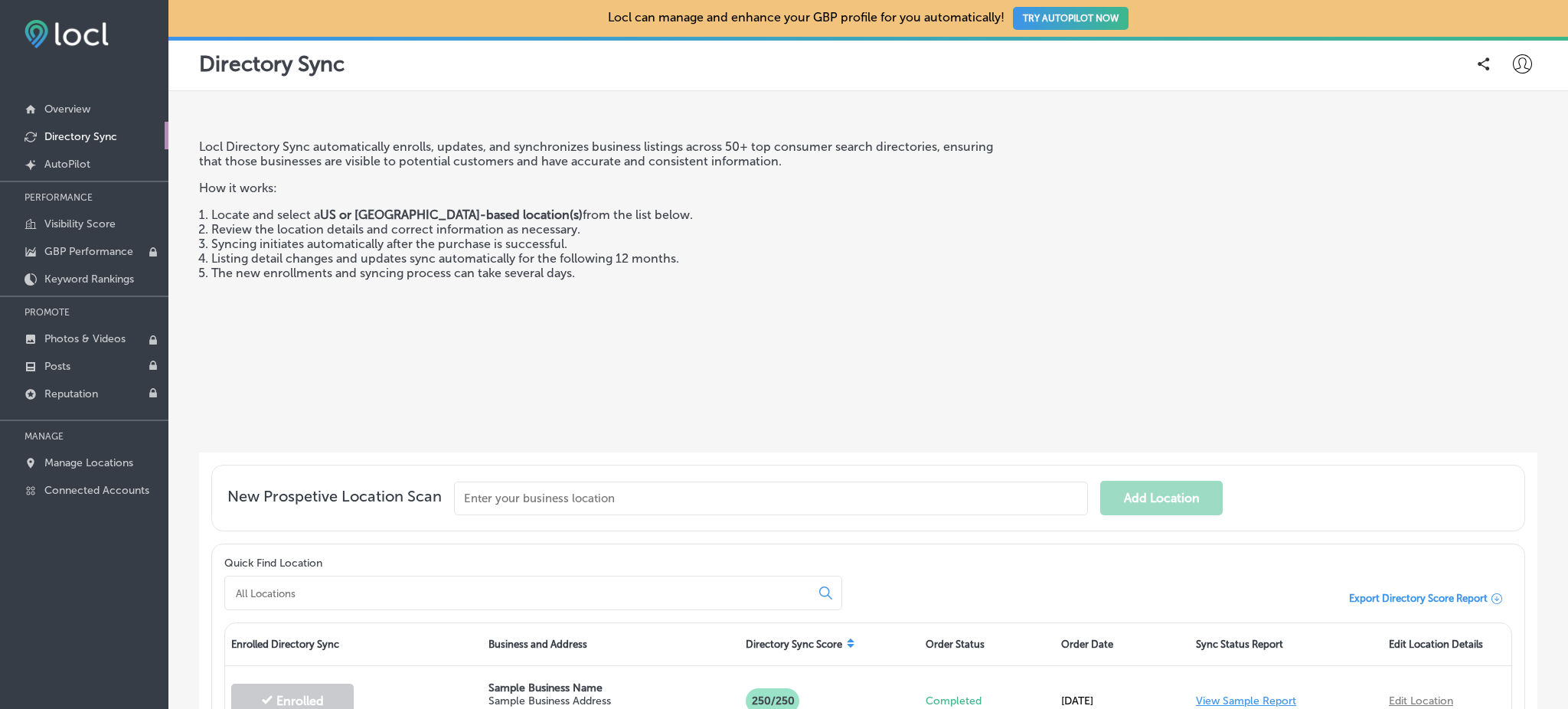
scroll to position [300, 0]
